Goal: Register for event/course

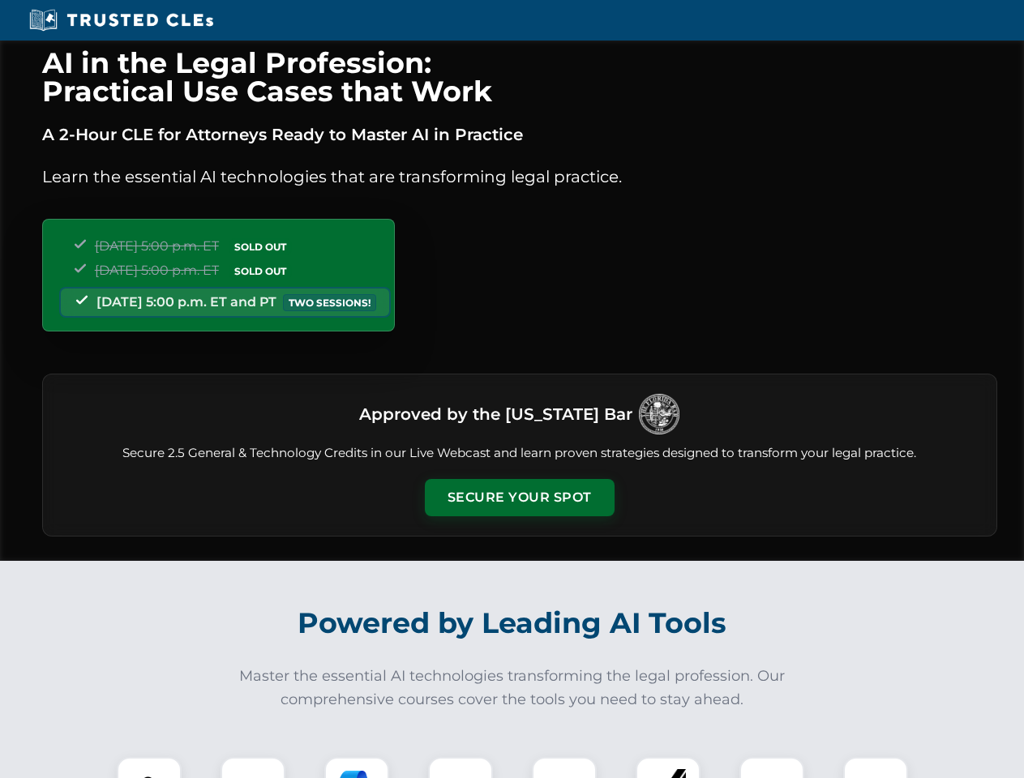
click at [519, 498] on button "Secure Your Spot" at bounding box center [520, 497] width 190 height 37
click at [149, 768] on img at bounding box center [149, 789] width 47 height 47
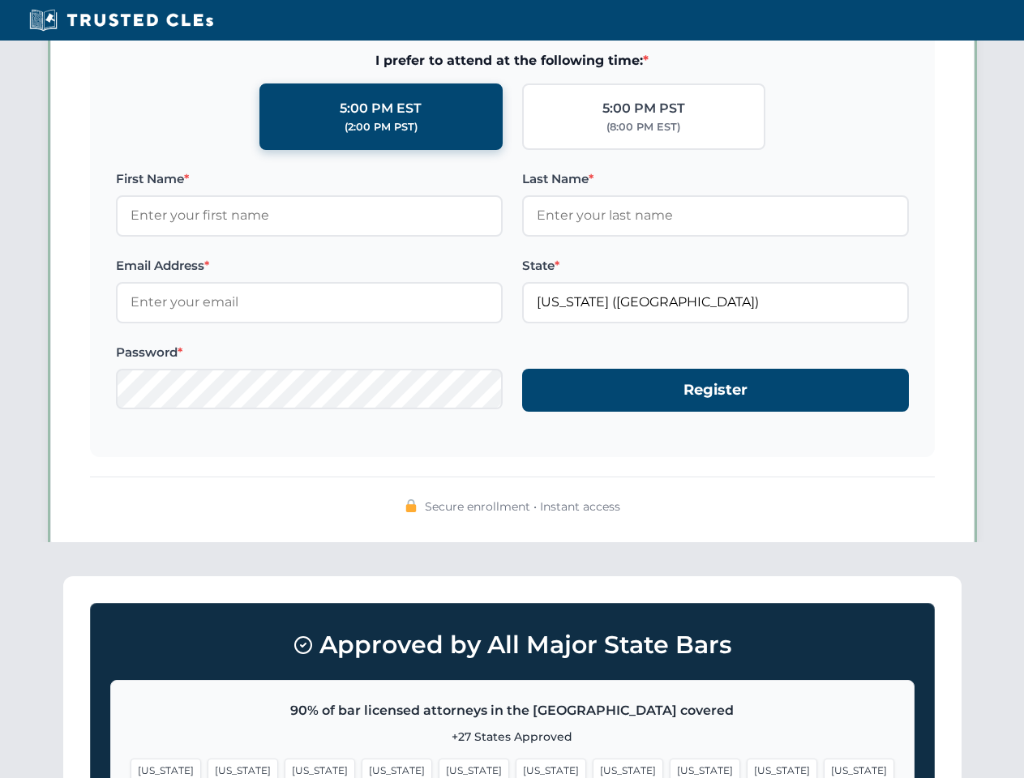
click at [592, 768] on span "[US_STATE]" at bounding box center [627, 771] width 71 height 24
click at [746, 768] on span "[US_STATE]" at bounding box center [781, 771] width 71 height 24
